Goal: Information Seeking & Learning: Find contact information

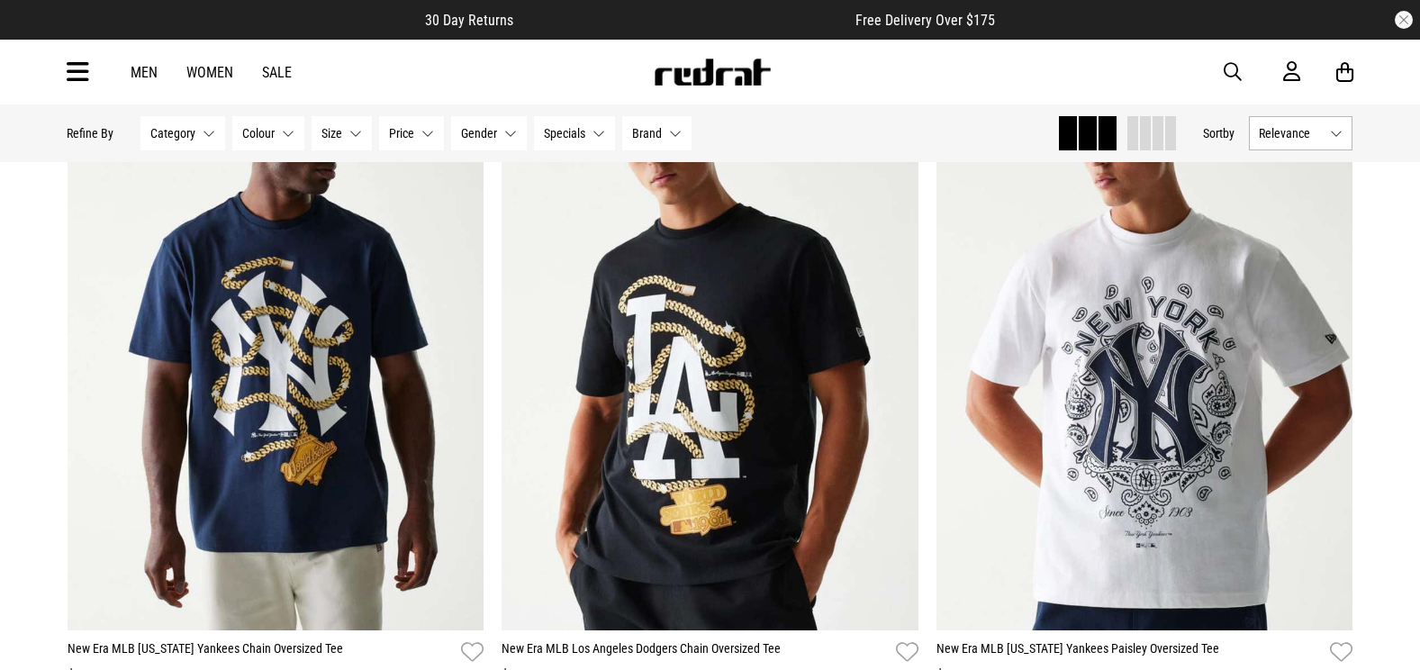
scroll to position [6076, 0]
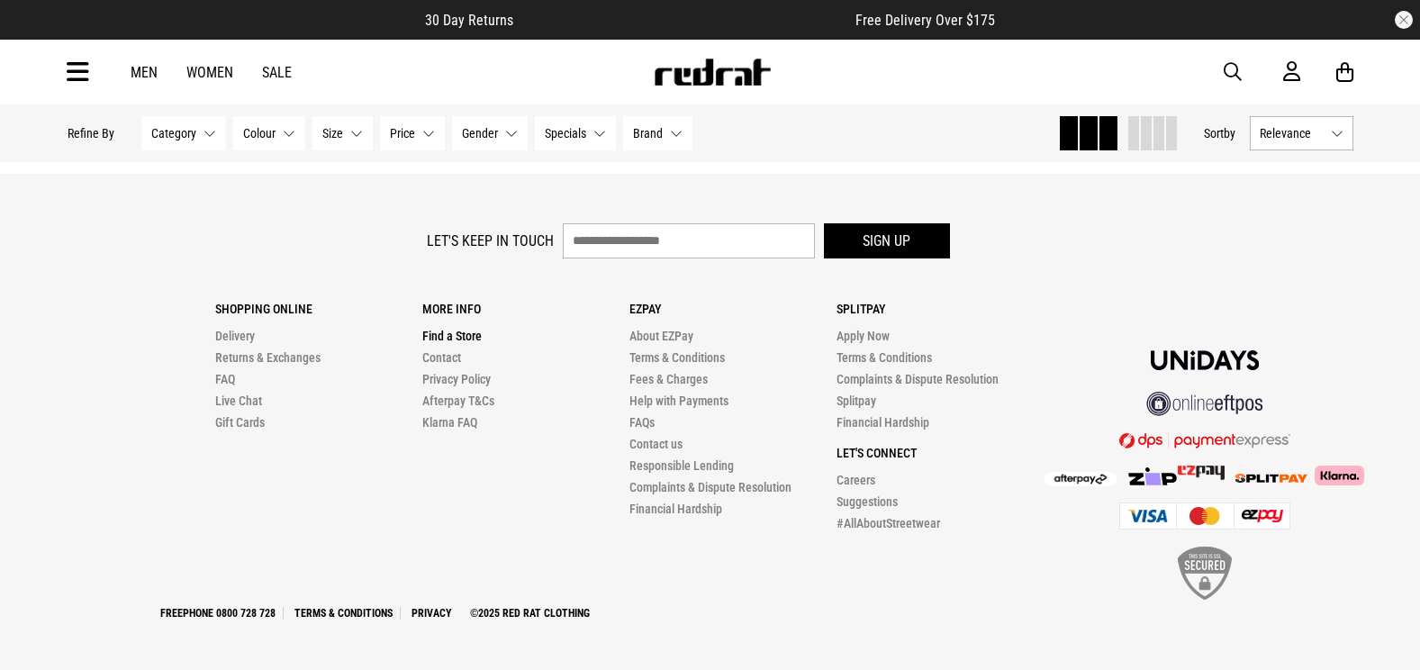
click at [455, 329] on link "Find a Store" at bounding box center [451, 336] width 59 height 14
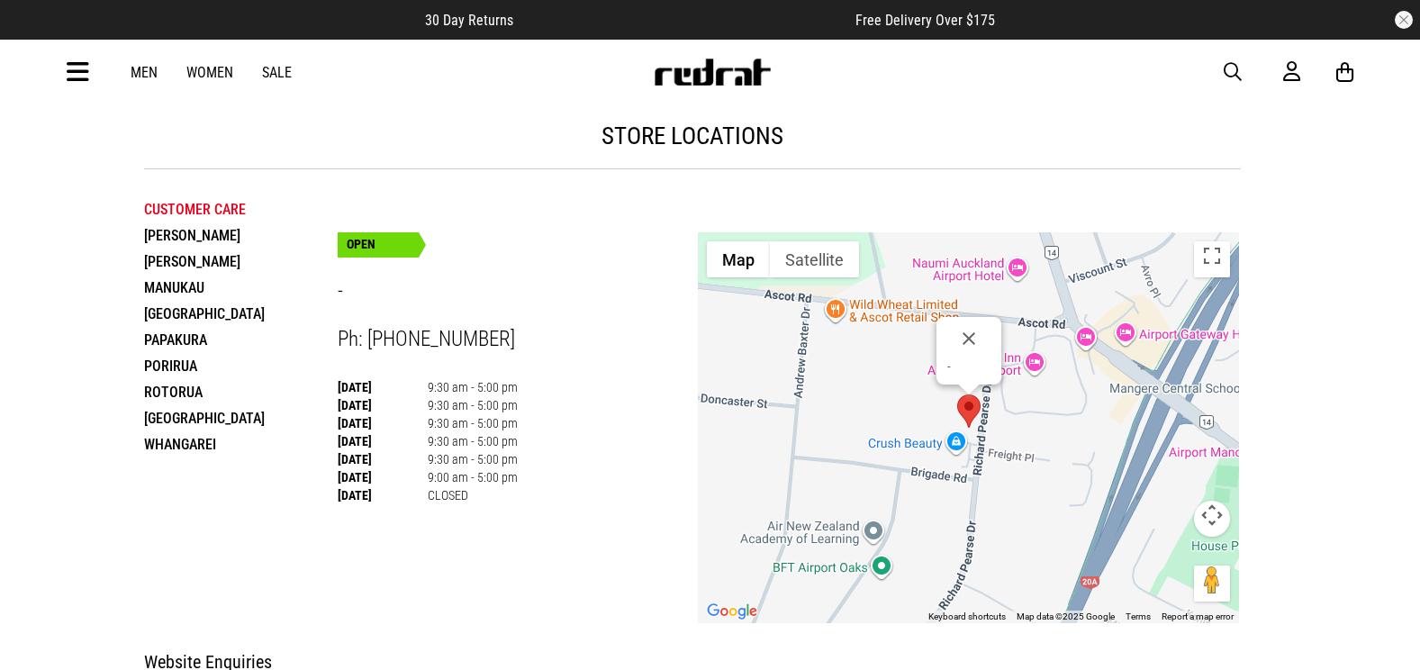
click at [185, 366] on li "Porirua" at bounding box center [241, 366] width 194 height 26
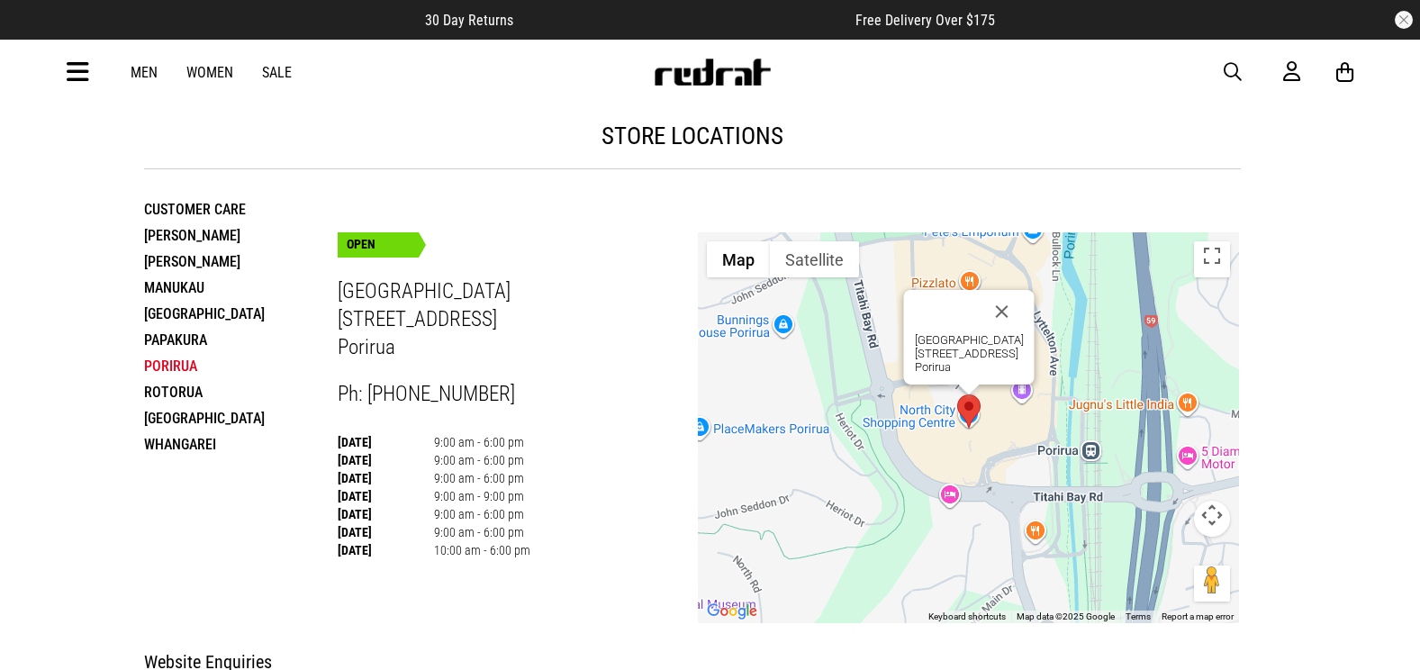
click at [371, 345] on h3 "[GEOGRAPHIC_DATA] [STREET_ADDRESS]" at bounding box center [518, 319] width 361 height 83
drag, startPoint x: 371, startPoint y: 345, endPoint x: 375, endPoint y: 306, distance: 38.9
click at [375, 306] on h3 "[GEOGRAPHIC_DATA] [STREET_ADDRESS]" at bounding box center [518, 319] width 361 height 83
click at [373, 314] on h3 "[GEOGRAPHIC_DATA] [STREET_ADDRESS]" at bounding box center [518, 319] width 361 height 83
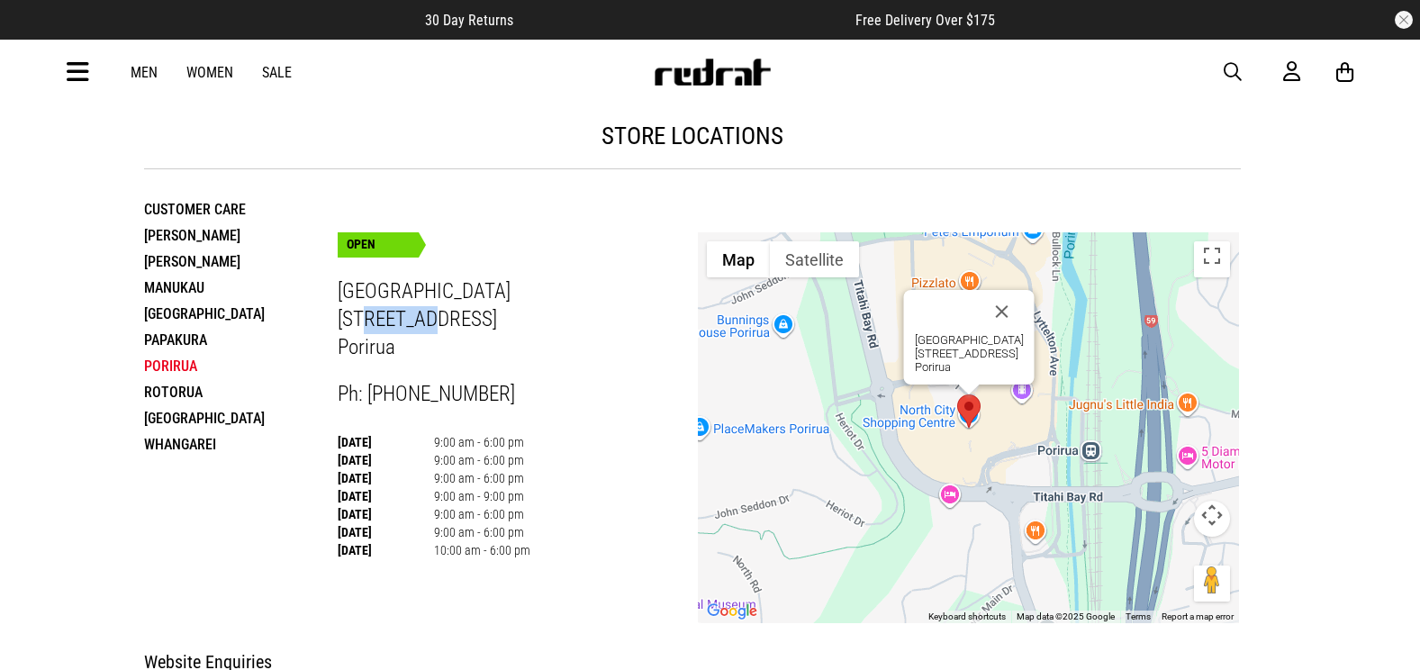
click at [373, 314] on h3 "[GEOGRAPHIC_DATA] [STREET_ADDRESS]" at bounding box center [518, 319] width 361 height 83
drag, startPoint x: 373, startPoint y: 314, endPoint x: 368, endPoint y: 345, distance: 30.9
click at [368, 345] on h3 "[GEOGRAPHIC_DATA] [STREET_ADDRESS]" at bounding box center [518, 319] width 361 height 83
click at [370, 323] on h3 "[GEOGRAPHIC_DATA] [STREET_ADDRESS]" at bounding box center [518, 319] width 361 height 83
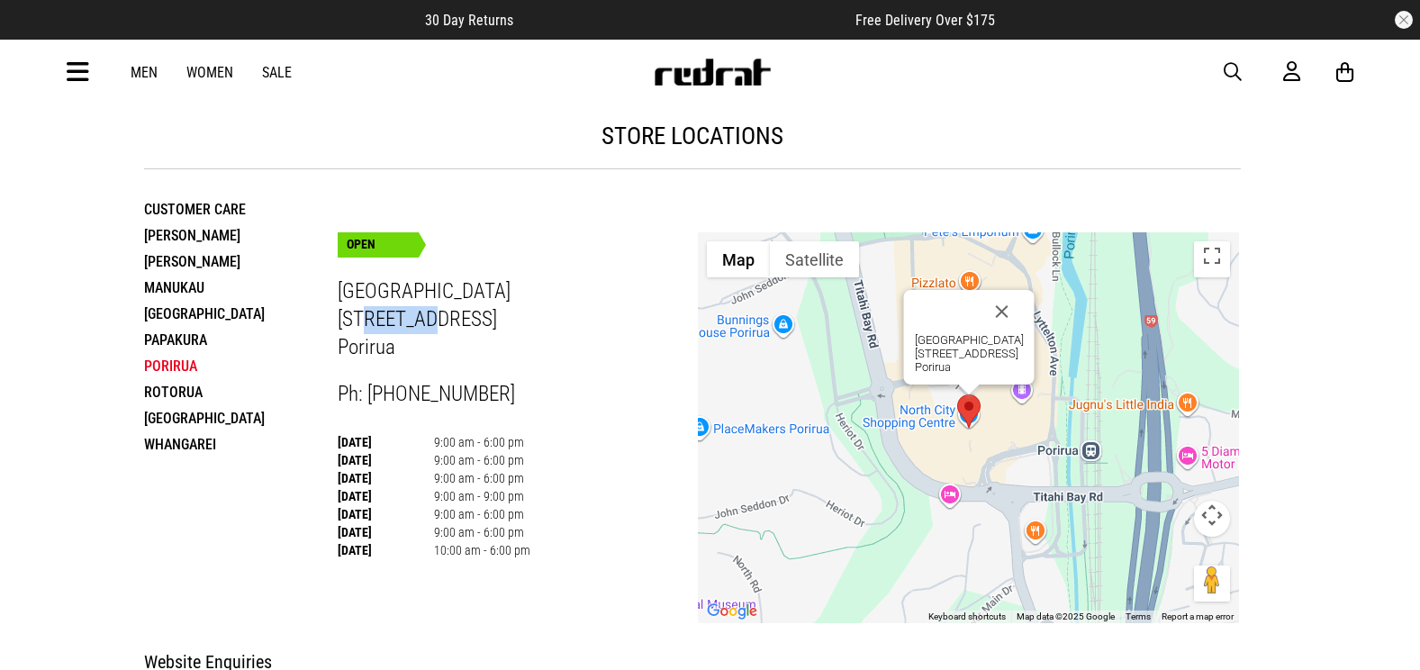
click at [370, 323] on h3 "[GEOGRAPHIC_DATA] [STREET_ADDRESS]" at bounding box center [518, 319] width 361 height 83
click at [370, 322] on h3 "[GEOGRAPHIC_DATA] [STREET_ADDRESS]" at bounding box center [518, 319] width 361 height 83
drag, startPoint x: 370, startPoint y: 322, endPoint x: 357, endPoint y: 352, distance: 32.3
click at [357, 352] on h3 "[GEOGRAPHIC_DATA] [STREET_ADDRESS]" at bounding box center [518, 319] width 361 height 83
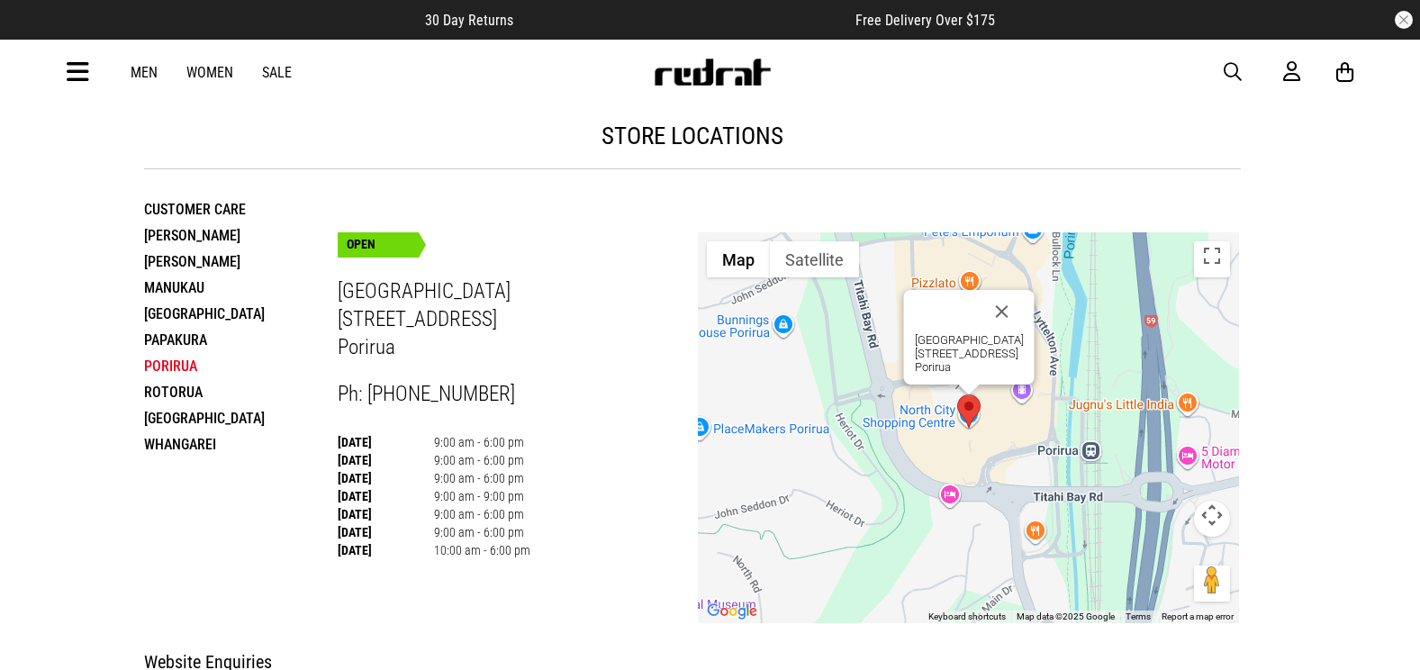
drag, startPoint x: 357, startPoint y: 353, endPoint x: 358, endPoint y: 319, distance: 34.2
click at [358, 319] on h3 "[GEOGRAPHIC_DATA] [STREET_ADDRESS]" at bounding box center [518, 319] width 361 height 83
drag, startPoint x: 358, startPoint y: 319, endPoint x: 378, endPoint y: 345, distance: 32.8
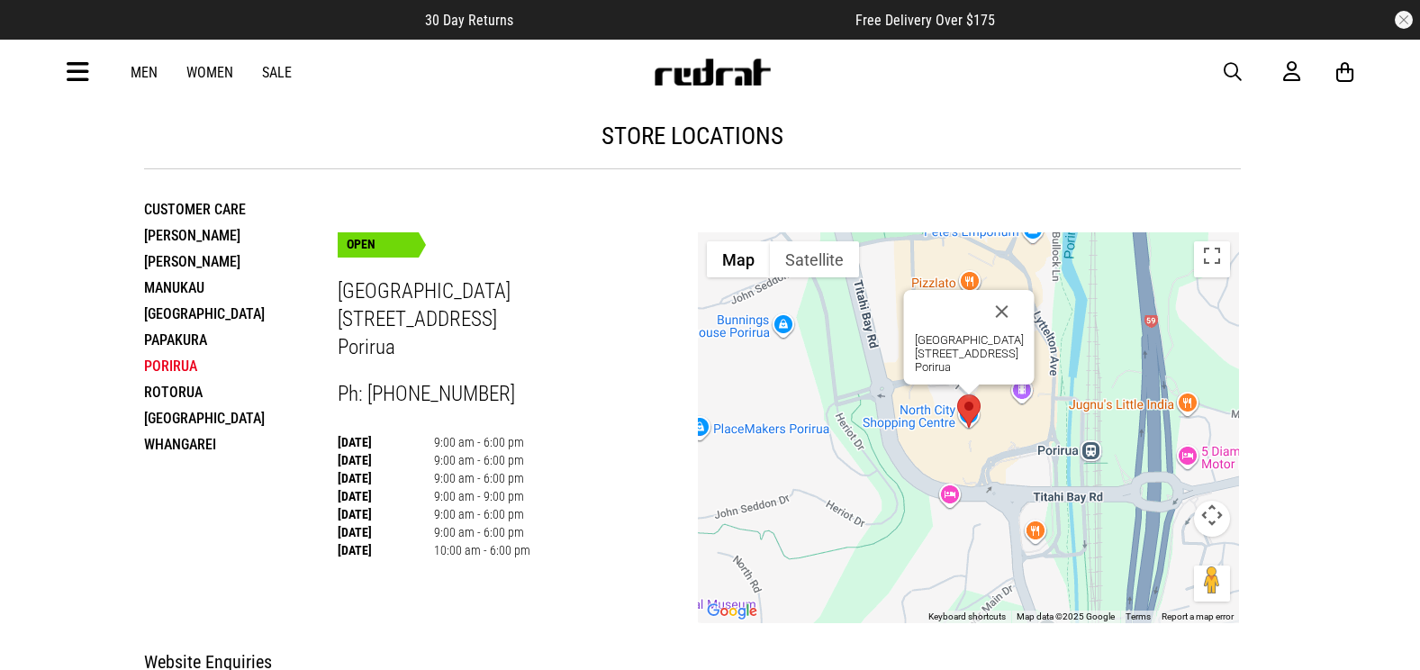
click at [378, 345] on h3 "[GEOGRAPHIC_DATA] [STREET_ADDRESS]" at bounding box center [518, 319] width 361 height 83
drag, startPoint x: 378, startPoint y: 345, endPoint x: 366, endPoint y: 321, distance: 26.2
click at [366, 321] on h3 "[GEOGRAPHIC_DATA] [STREET_ADDRESS]" at bounding box center [518, 319] width 361 height 83
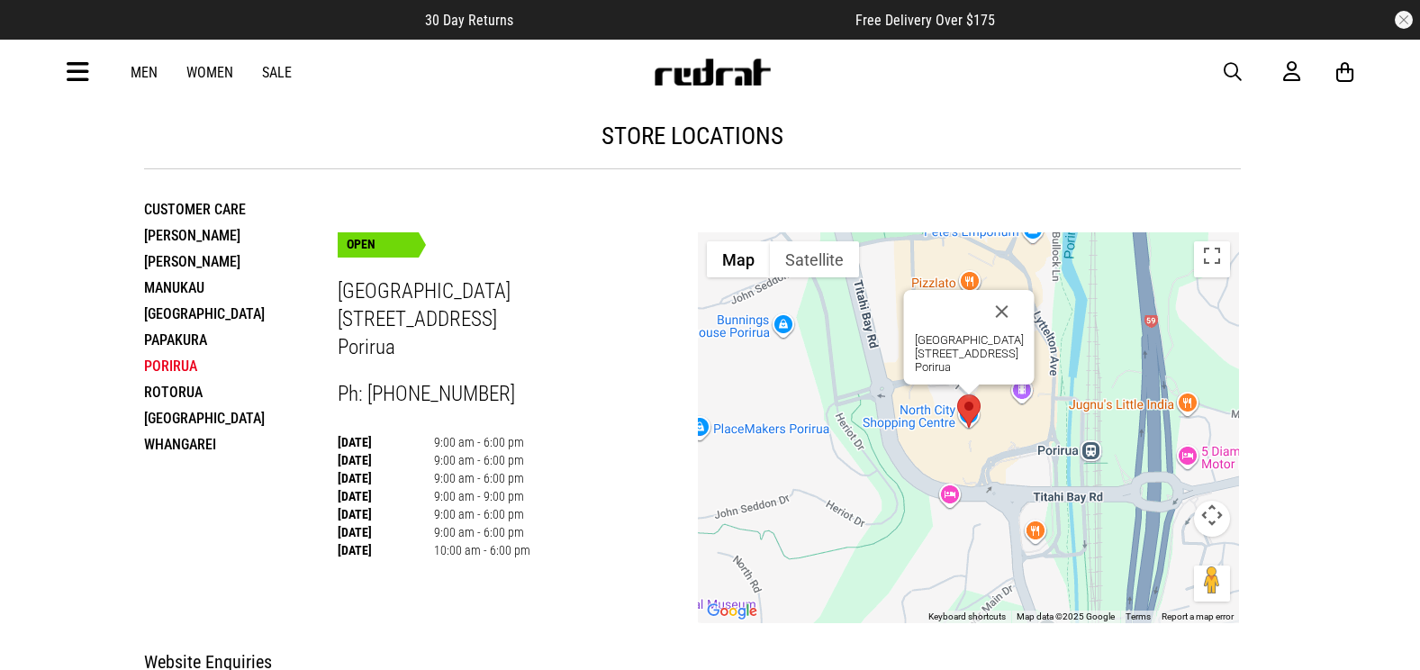
drag, startPoint x: 366, startPoint y: 321, endPoint x: 359, endPoint y: 337, distance: 16.9
click at [359, 337] on h3 "[GEOGRAPHIC_DATA] [STREET_ADDRESS]" at bounding box center [518, 319] width 361 height 83
drag, startPoint x: 359, startPoint y: 337, endPoint x: 356, endPoint y: 357, distance: 20.1
click at [356, 357] on h3 "[GEOGRAPHIC_DATA] [STREET_ADDRESS]" at bounding box center [518, 319] width 361 height 83
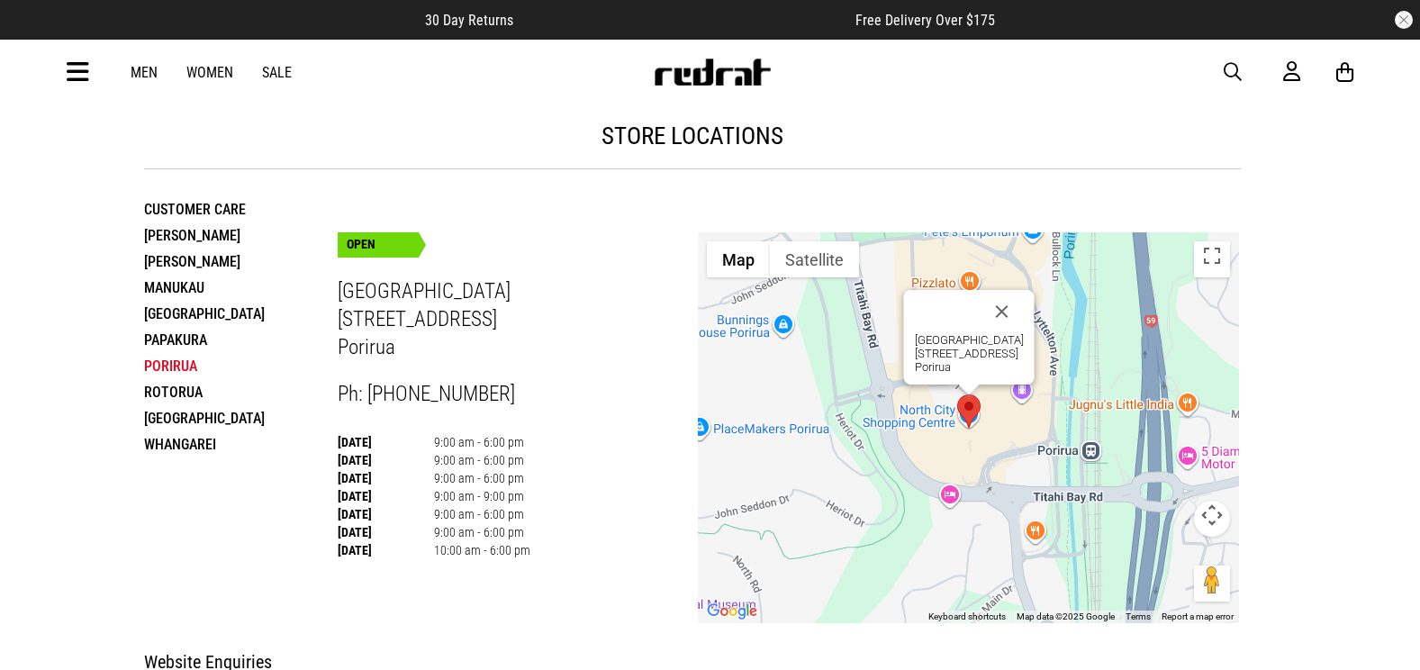
click at [358, 332] on h3 "[GEOGRAPHIC_DATA] [STREET_ADDRESS]" at bounding box center [518, 319] width 361 height 83
click at [375, 304] on h3 "[GEOGRAPHIC_DATA] [STREET_ADDRESS]" at bounding box center [518, 319] width 361 height 83
drag, startPoint x: 375, startPoint y: 304, endPoint x: 371, endPoint y: 322, distance: 18.6
click at [371, 322] on h3 "[GEOGRAPHIC_DATA] [STREET_ADDRESS]" at bounding box center [518, 319] width 361 height 83
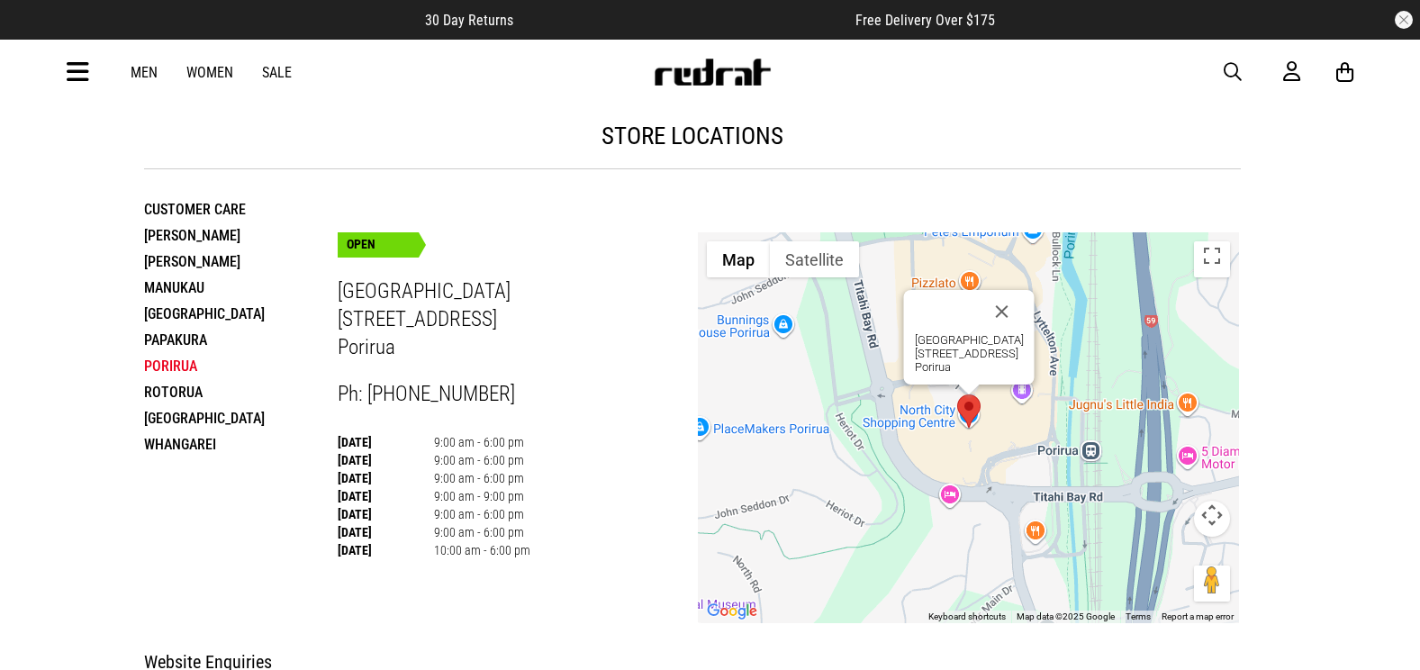
click at [366, 290] on h3 "[GEOGRAPHIC_DATA] [STREET_ADDRESS]" at bounding box center [518, 319] width 361 height 83
drag, startPoint x: 366, startPoint y: 290, endPoint x: 397, endPoint y: 293, distance: 30.7
click at [397, 293] on h3 "[GEOGRAPHIC_DATA] [STREET_ADDRESS]" at bounding box center [518, 319] width 361 height 83
click at [346, 294] on h3 "[GEOGRAPHIC_DATA] [STREET_ADDRESS]" at bounding box center [518, 319] width 361 height 83
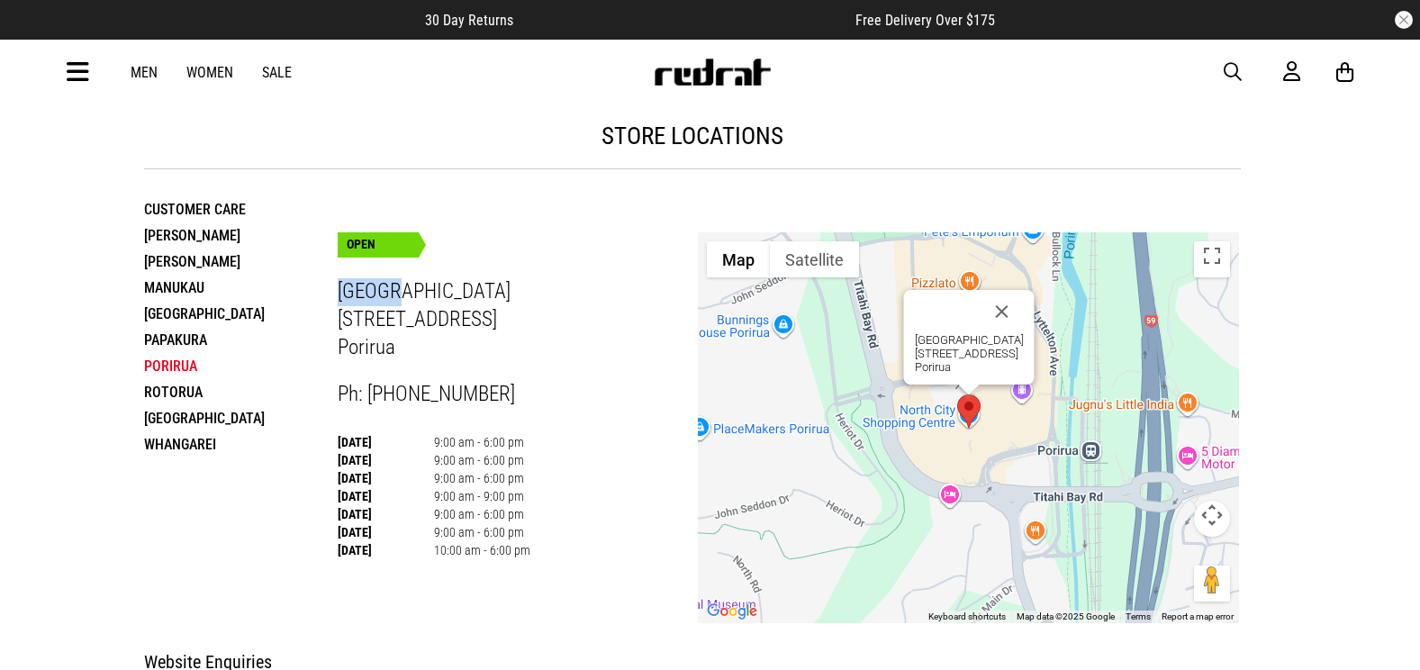
click at [346, 294] on h3 "[GEOGRAPHIC_DATA] [STREET_ADDRESS]" at bounding box center [518, 319] width 361 height 83
drag, startPoint x: 350, startPoint y: 295, endPoint x: 405, endPoint y: 312, distance: 57.5
click at [400, 300] on h3 "[GEOGRAPHIC_DATA] [STREET_ADDRESS]" at bounding box center [518, 319] width 361 height 83
drag, startPoint x: 333, startPoint y: 287, endPoint x: 491, endPoint y: 299, distance: 158.0
click at [491, 299] on div "store locations Customer Care [GEOGRAPHIC_DATA] [GEOGRAPHIC_DATA] [GEOGRAPHIC_D…" at bounding box center [693, 364] width 1126 height 520
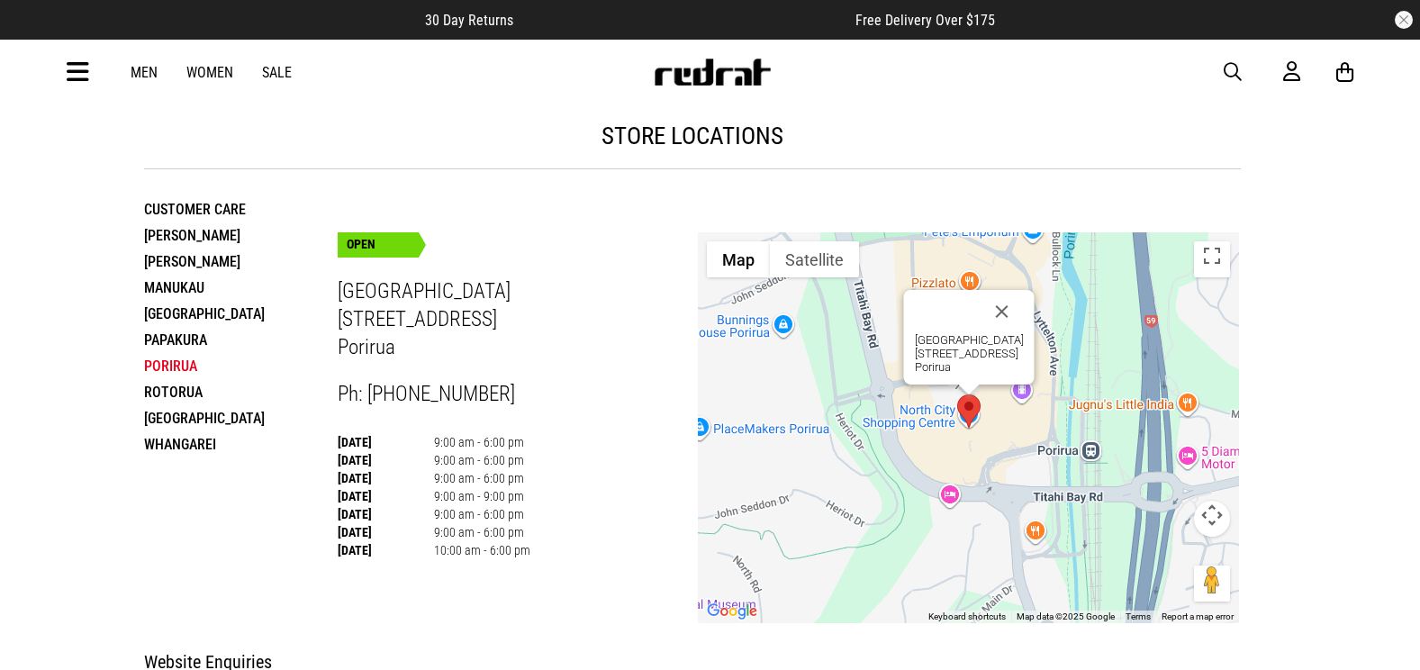
drag, startPoint x: 491, startPoint y: 299, endPoint x: 492, endPoint y: 320, distance: 20.7
click at [492, 320] on h3 "[GEOGRAPHIC_DATA] [STREET_ADDRESS]" at bounding box center [518, 319] width 361 height 83
drag, startPoint x: 339, startPoint y: 317, endPoint x: 478, endPoint y: 320, distance: 139.6
click at [478, 320] on h3 "[GEOGRAPHIC_DATA] [STREET_ADDRESS]" at bounding box center [518, 319] width 361 height 83
copy h3 "[STREET_ADDRESS]"
